Goal: Check status: Check status

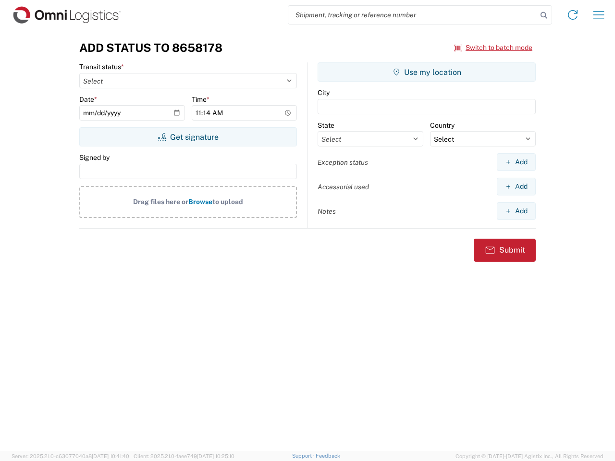
click at [413, 15] on input "search" at bounding box center [412, 15] width 249 height 18
click at [544, 15] on icon at bounding box center [543, 15] width 13 height 13
click at [573, 15] on icon at bounding box center [572, 14] width 15 height 15
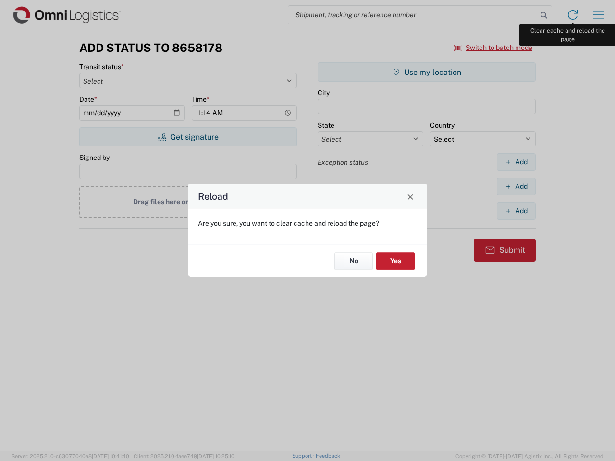
click at [599, 15] on div "Reload Are you sure, you want to clear cache and reload the page? No Yes" at bounding box center [307, 230] width 615 height 461
click at [494, 48] on div "Reload Are you sure, you want to clear cache and reload the page? No Yes" at bounding box center [307, 230] width 615 height 461
click at [188, 137] on div "Reload Are you sure, you want to clear cache and reload the page? No Yes" at bounding box center [307, 230] width 615 height 461
click at [427, 72] on div "Reload Are you sure, you want to clear cache and reload the page? No Yes" at bounding box center [307, 230] width 615 height 461
click at [516, 162] on div "Reload Are you sure, you want to clear cache and reload the page? No Yes" at bounding box center [307, 230] width 615 height 461
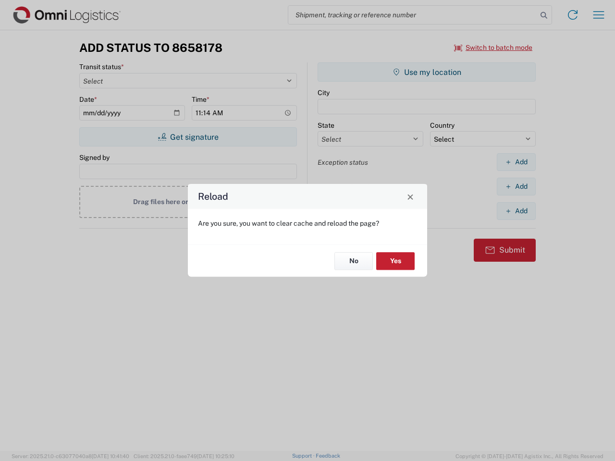
click at [516, 186] on div "Reload Are you sure, you want to clear cache and reload the page? No Yes" at bounding box center [307, 230] width 615 height 461
click at [516, 211] on div "Reload Are you sure, you want to clear cache and reload the page? No Yes" at bounding box center [307, 230] width 615 height 461
